Goal: Information Seeking & Learning: Learn about a topic

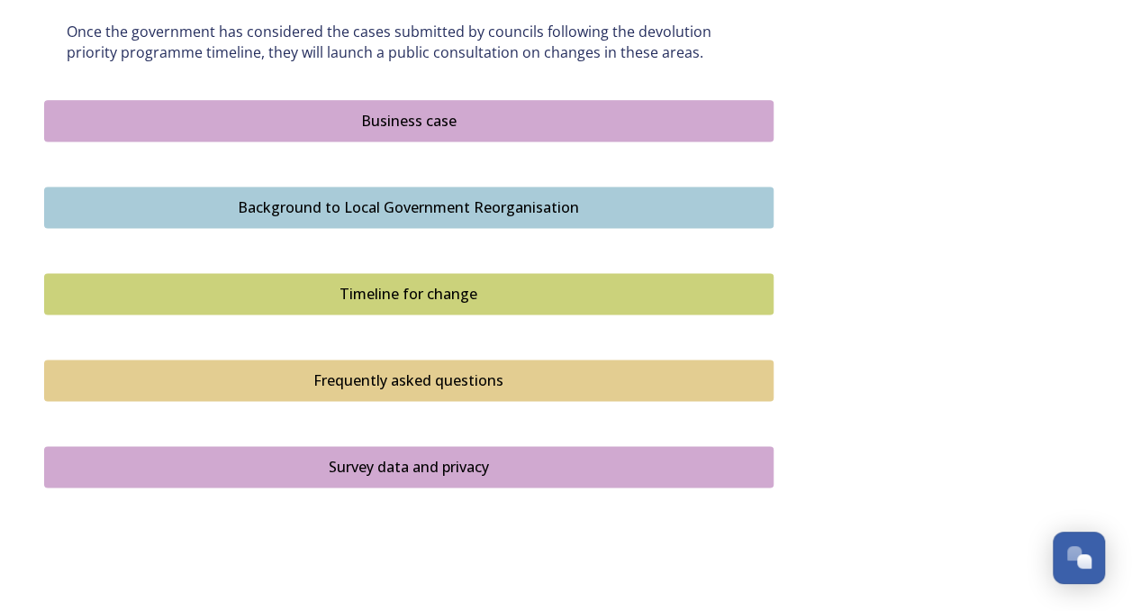
scroll to position [1181, 0]
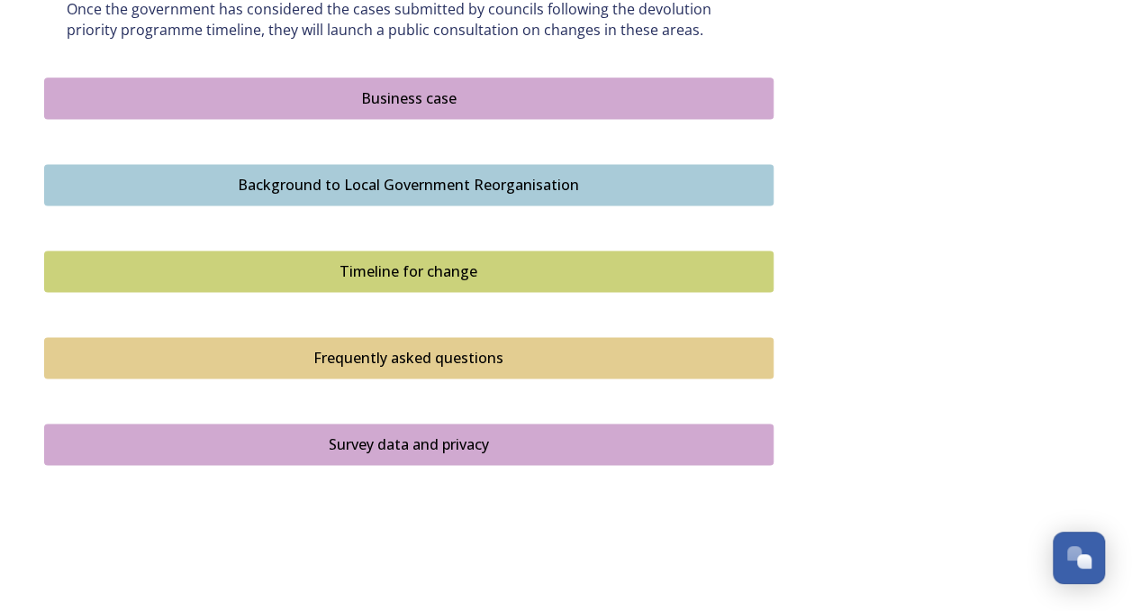
click at [602, 267] on div "Timeline for change" at bounding box center [409, 271] width 710 height 22
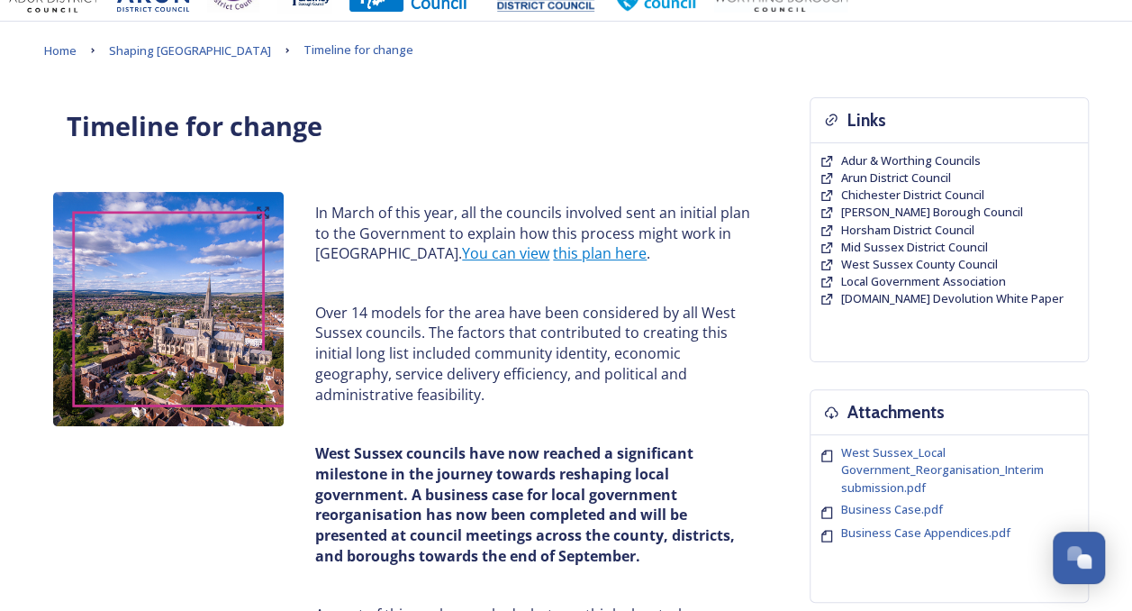
scroll to position [17, 0]
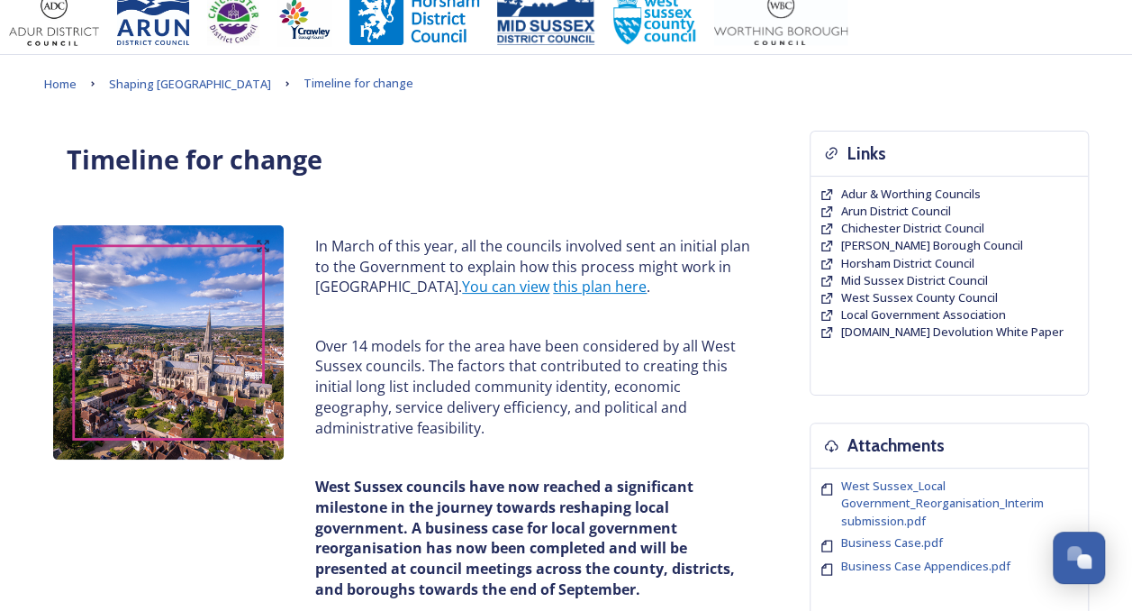
click at [573, 280] on link "this plan here" at bounding box center [600, 286] width 94 height 20
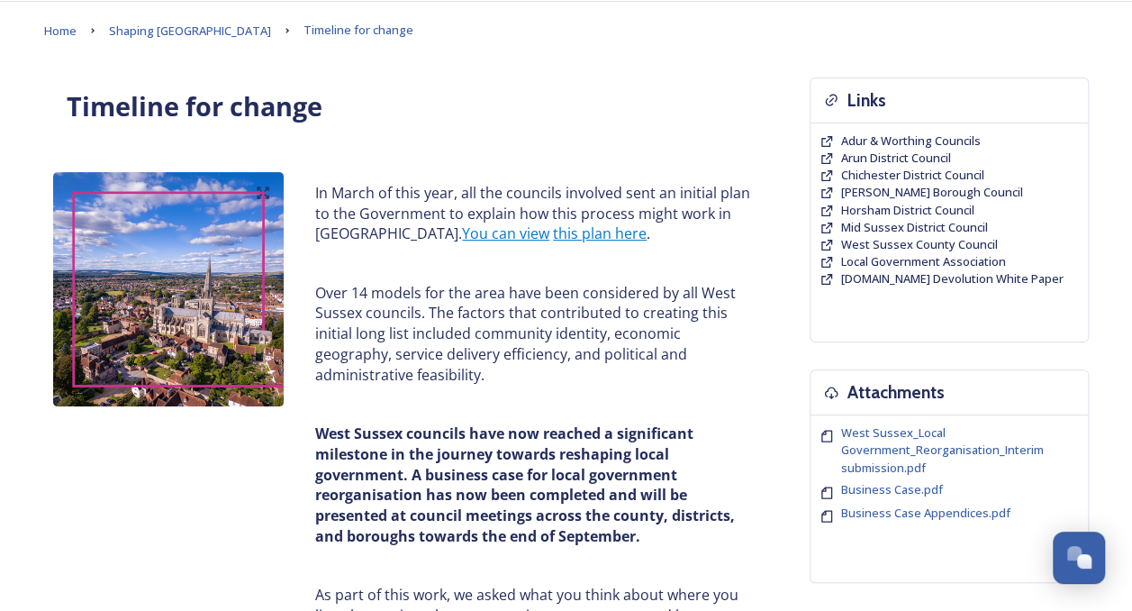
scroll to position [70, 0]
click at [553, 240] on link "this plan here" at bounding box center [600, 233] width 94 height 20
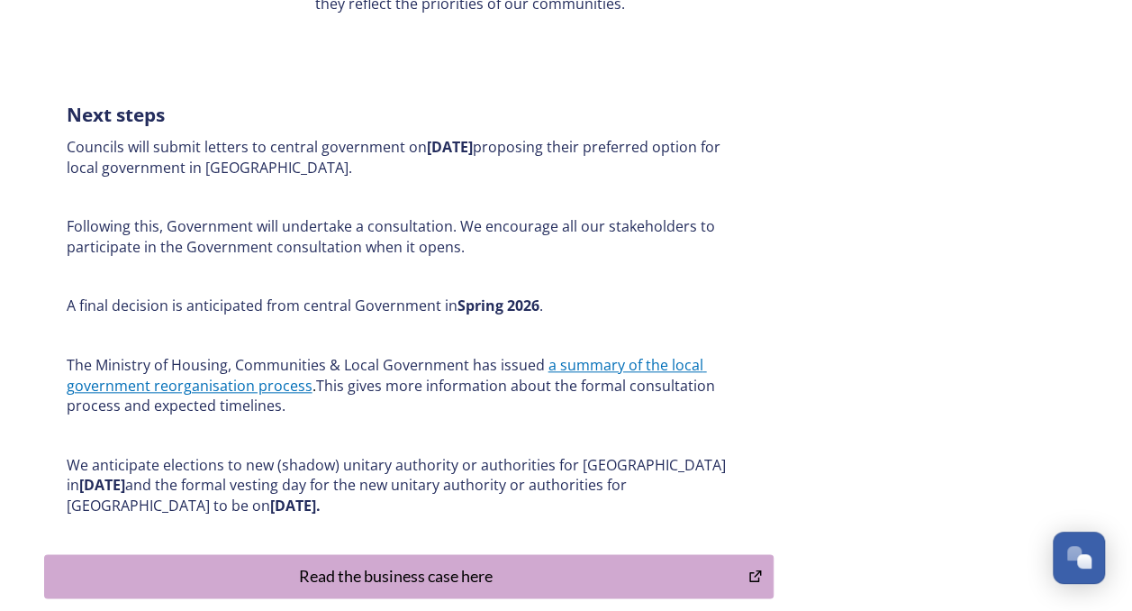
scroll to position [853, 0]
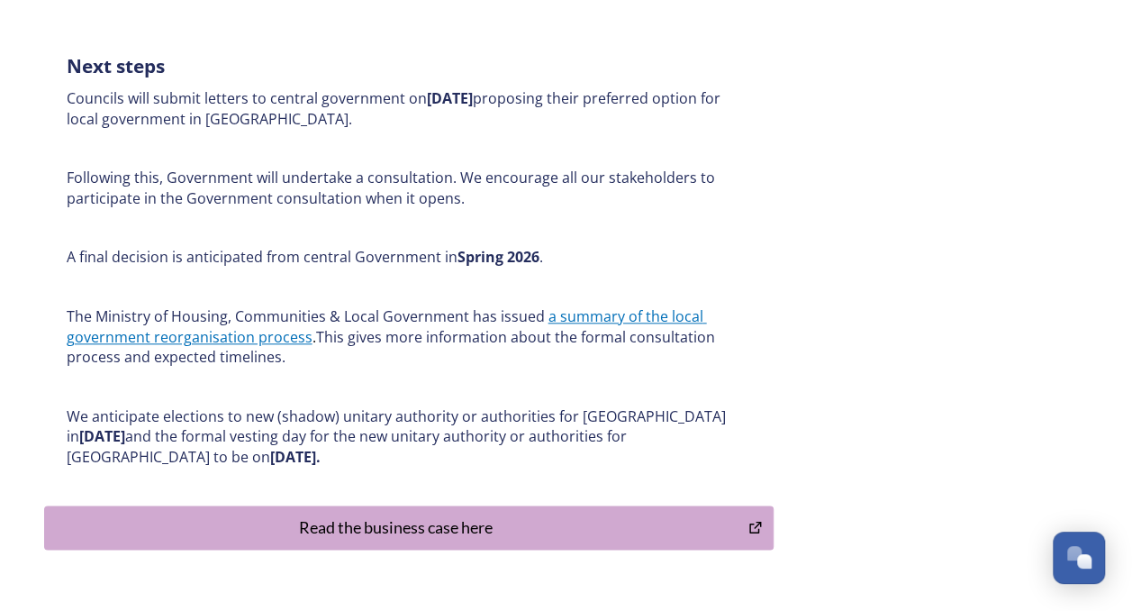
click at [662, 317] on link "a summary of the local government reorganisation process" at bounding box center [387, 326] width 640 height 41
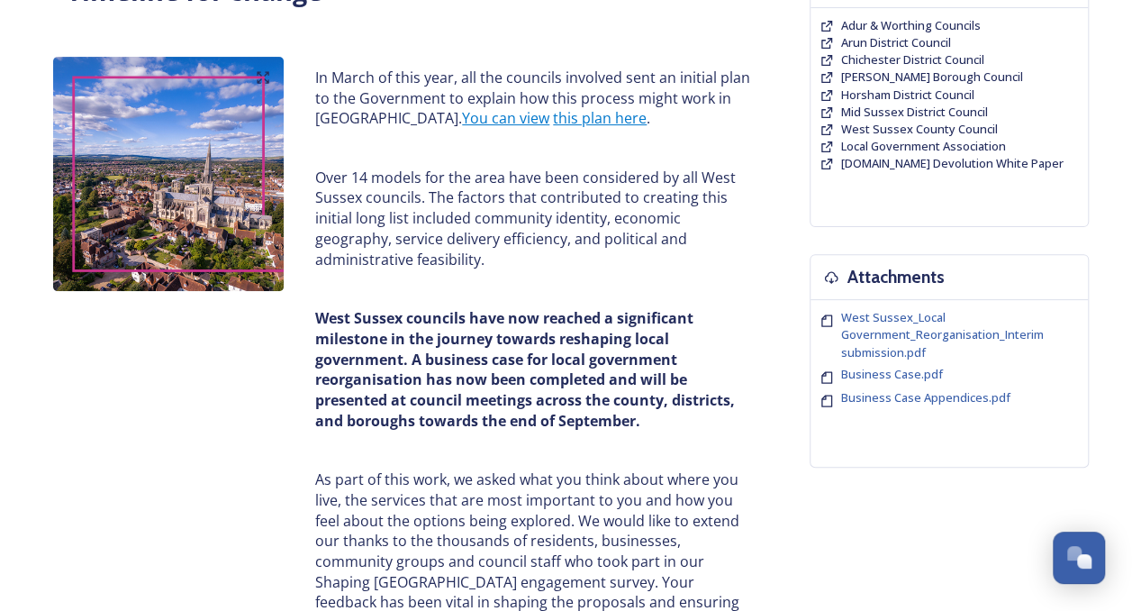
scroll to position [0, 0]
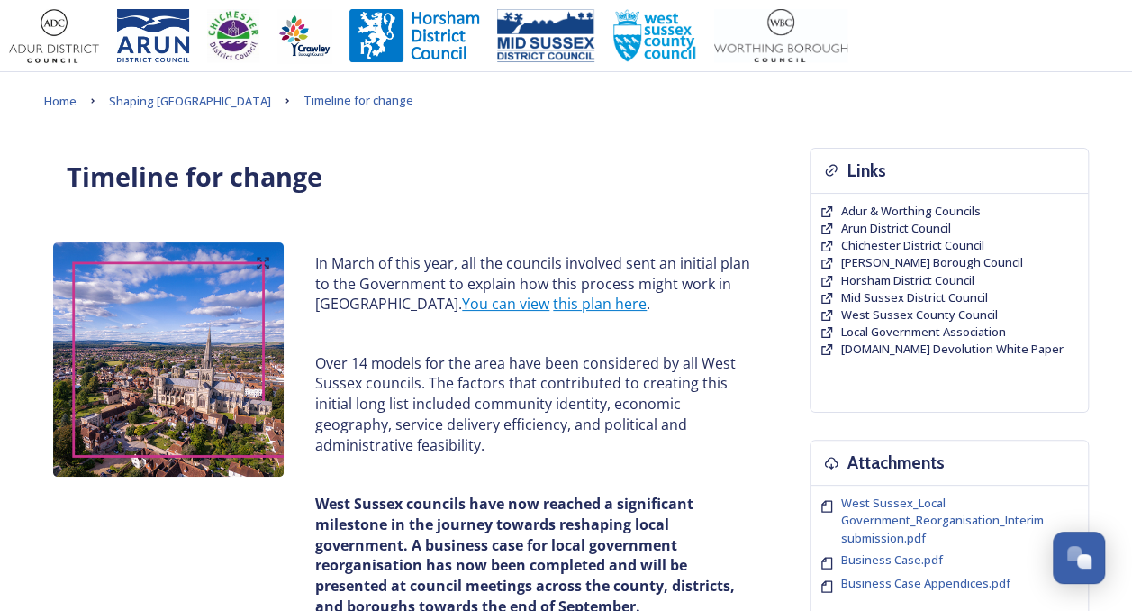
click at [201, 98] on span "Shaping [GEOGRAPHIC_DATA]" at bounding box center [190, 101] width 162 height 16
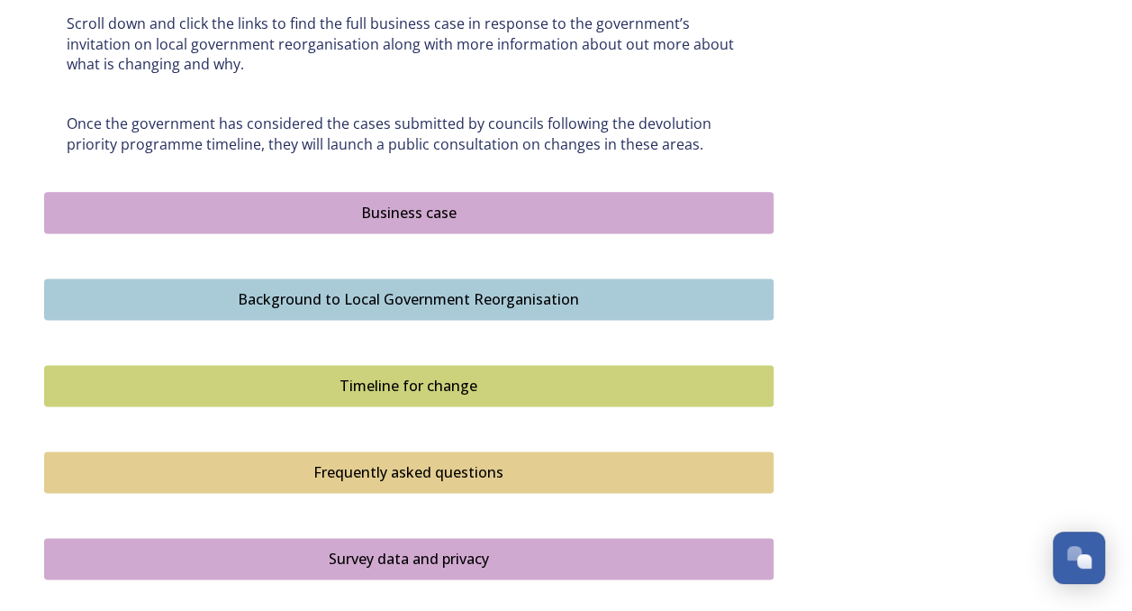
scroll to position [1086, 0]
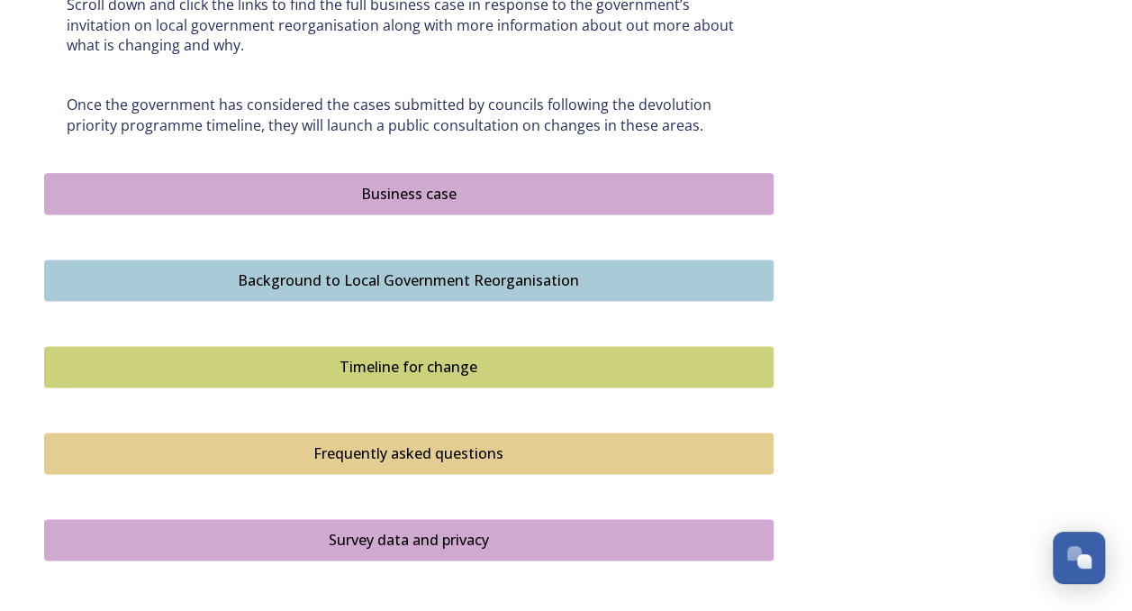
click at [578, 445] on div "Frequently asked questions" at bounding box center [409, 453] width 710 height 22
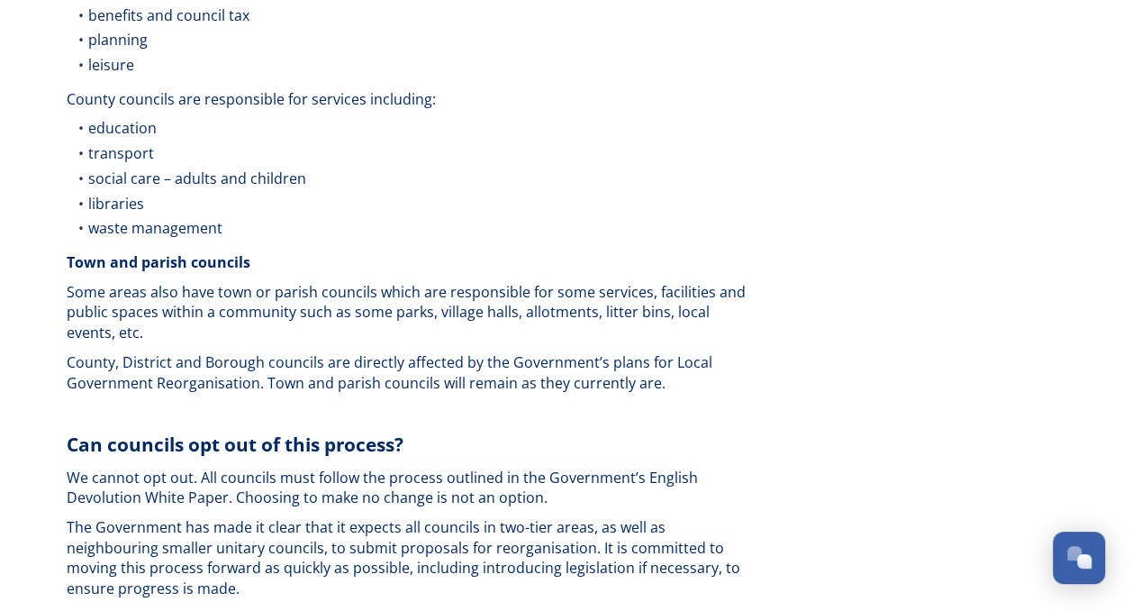
scroll to position [2769, 0]
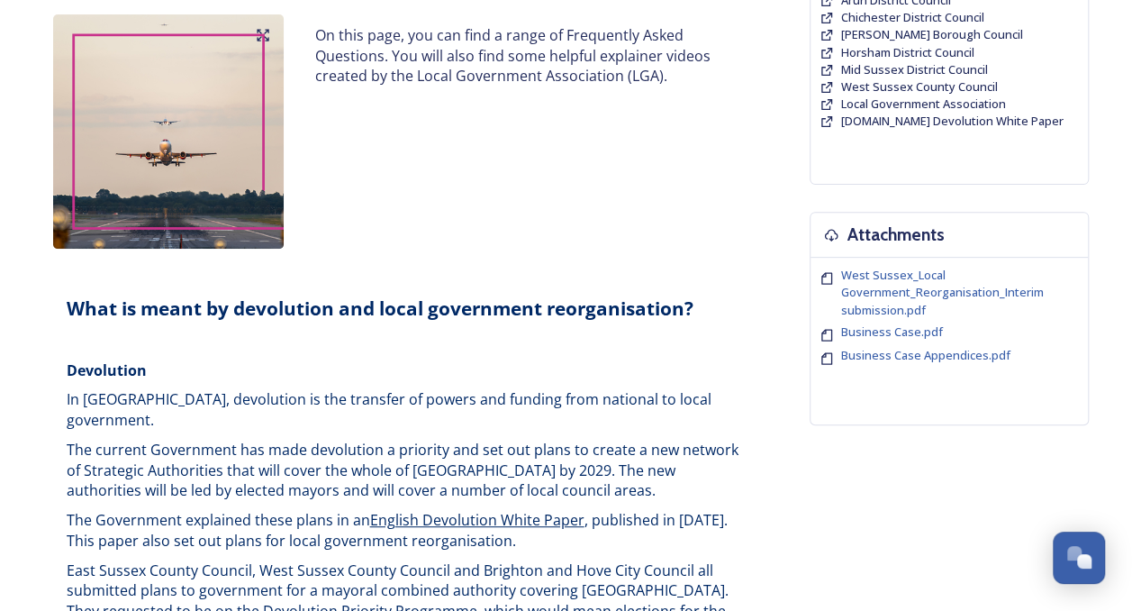
scroll to position [0, 0]
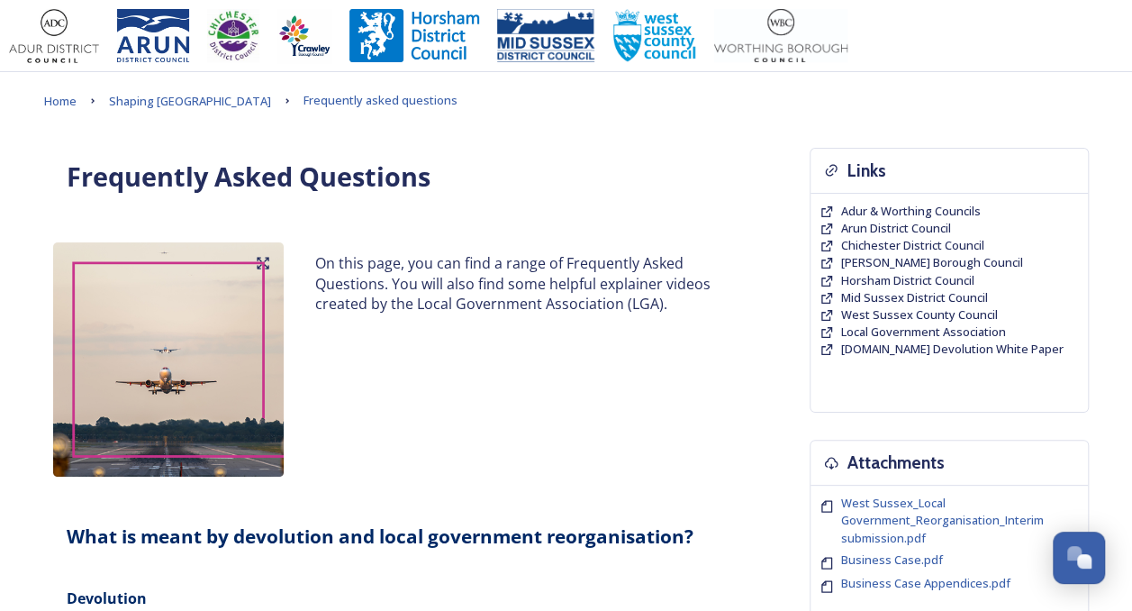
click at [72, 95] on span "Home" at bounding box center [60, 101] width 32 height 16
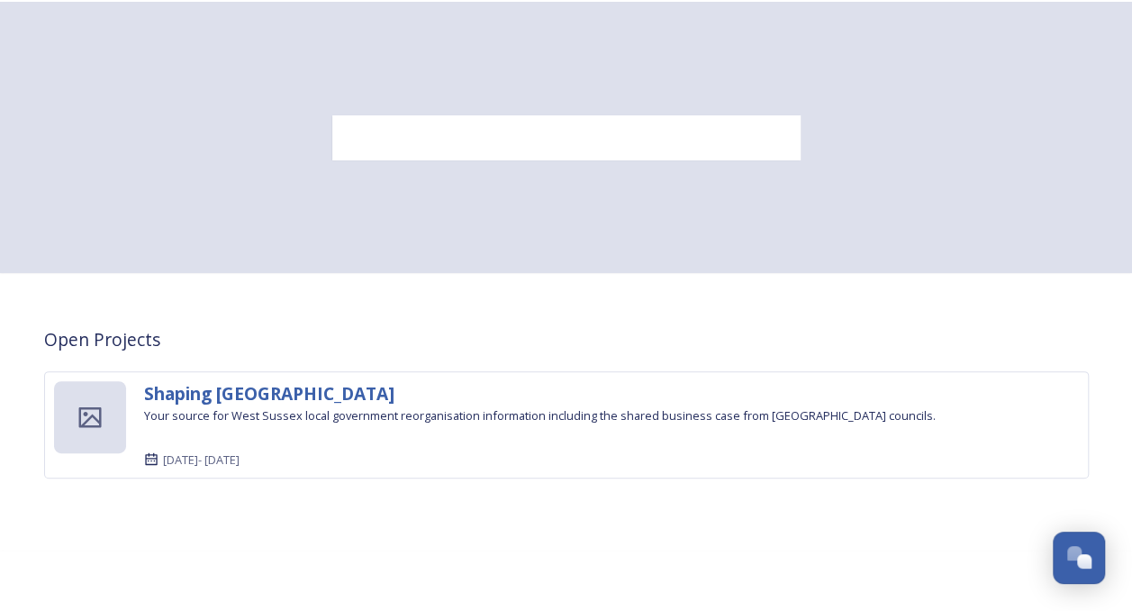
scroll to position [98, 0]
